Goal: Transaction & Acquisition: Purchase product/service

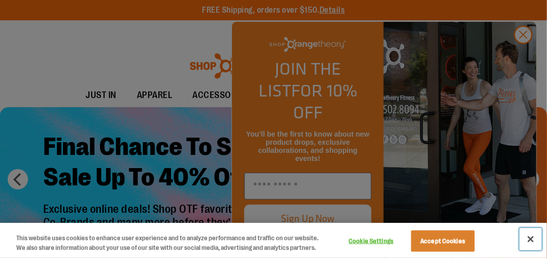
click at [530, 234] on button "Close" at bounding box center [530, 239] width 22 height 22
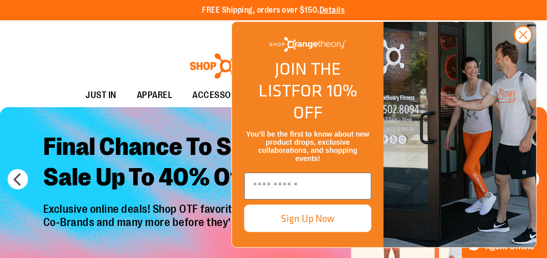
click at [350, 58] on div "FLYOUT Form" at bounding box center [307, 45] width 131 height 27
click at [265, 188] on input "Enter email" at bounding box center [307, 186] width 127 height 27
click at [265, 188] on input "**" at bounding box center [307, 186] width 127 height 27
click at [285, 187] on input "**" at bounding box center [307, 186] width 127 height 27
type input "**********"
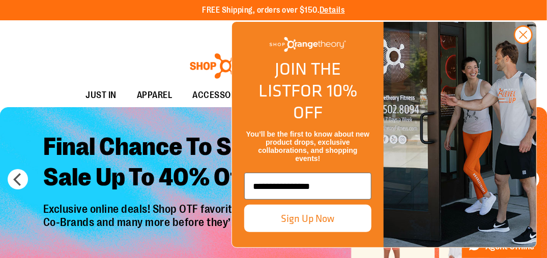
click at [317, 216] on button "Sign Up Now" at bounding box center [307, 218] width 127 height 27
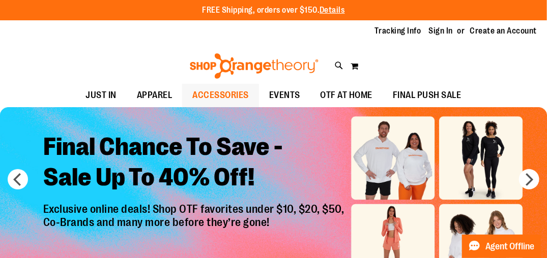
click at [204, 96] on span "ACCESSORIES" at bounding box center [220, 95] width 56 height 23
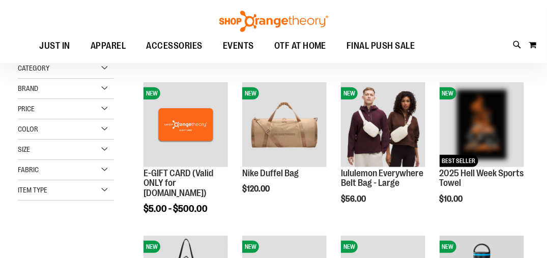
scroll to position [119, 0]
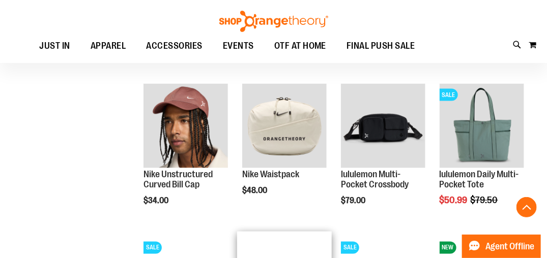
scroll to position [424, 0]
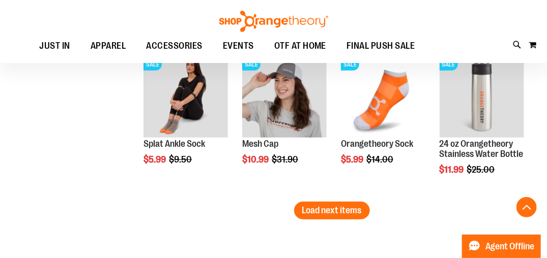
scroll to position [1376, 0]
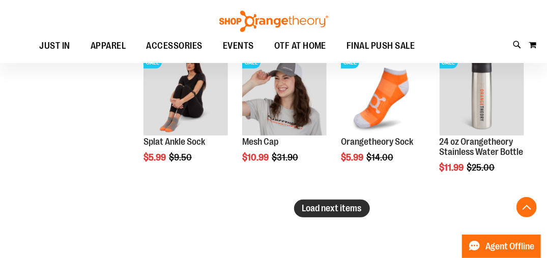
click at [320, 204] on span "Load next items" at bounding box center [331, 208] width 59 height 10
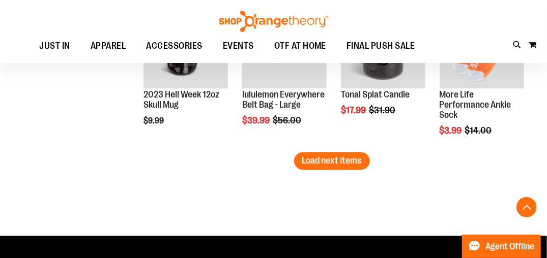
scroll to position [1884, 0]
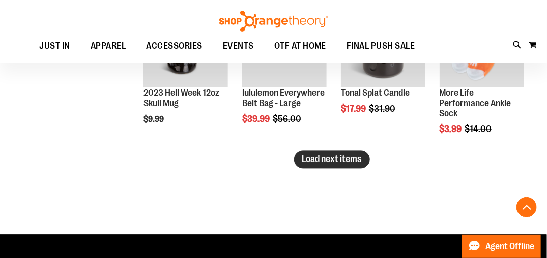
click at [333, 160] on span "Load next items" at bounding box center [331, 160] width 59 height 10
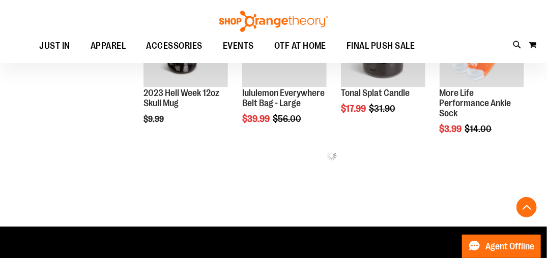
click at [333, 160] on img at bounding box center [331, 156] width 10 height 10
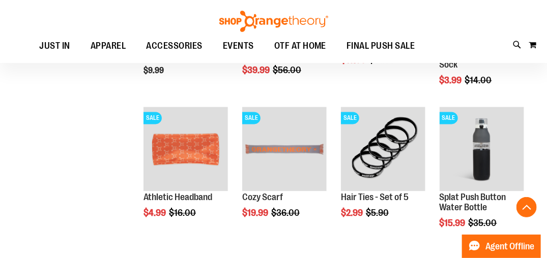
scroll to position [1933, 0]
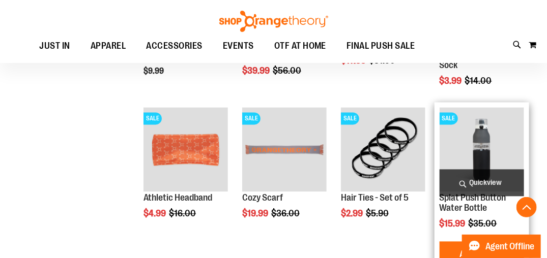
click at [465, 166] on img "product" at bounding box center [481, 149] width 84 height 84
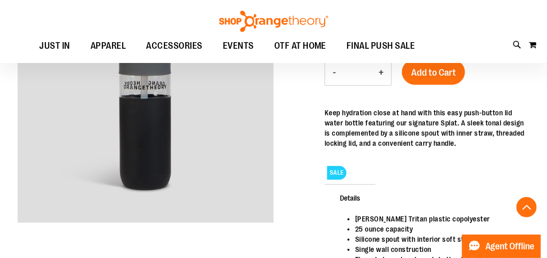
scroll to position [175, 0]
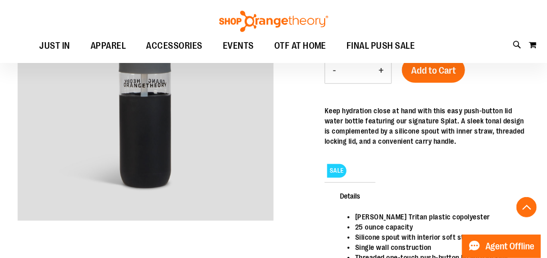
click at [326, 181] on div "SALE" at bounding box center [426, 169] width 204 height 24
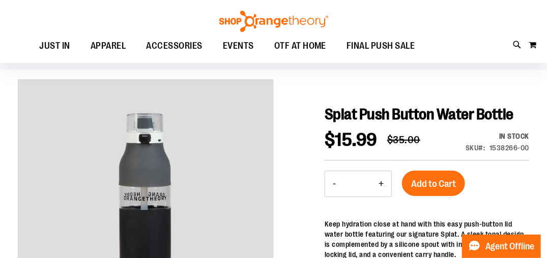
scroll to position [0, 0]
